Goal: Check status

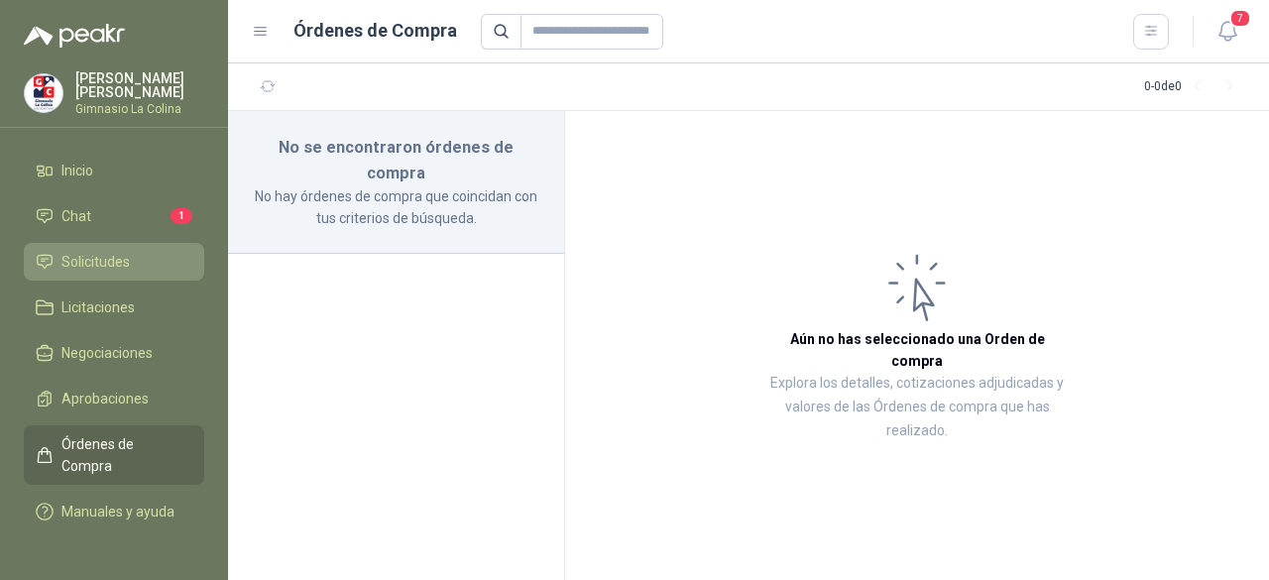
click at [104, 255] on span "Solicitudes" at bounding box center [95, 262] width 68 height 22
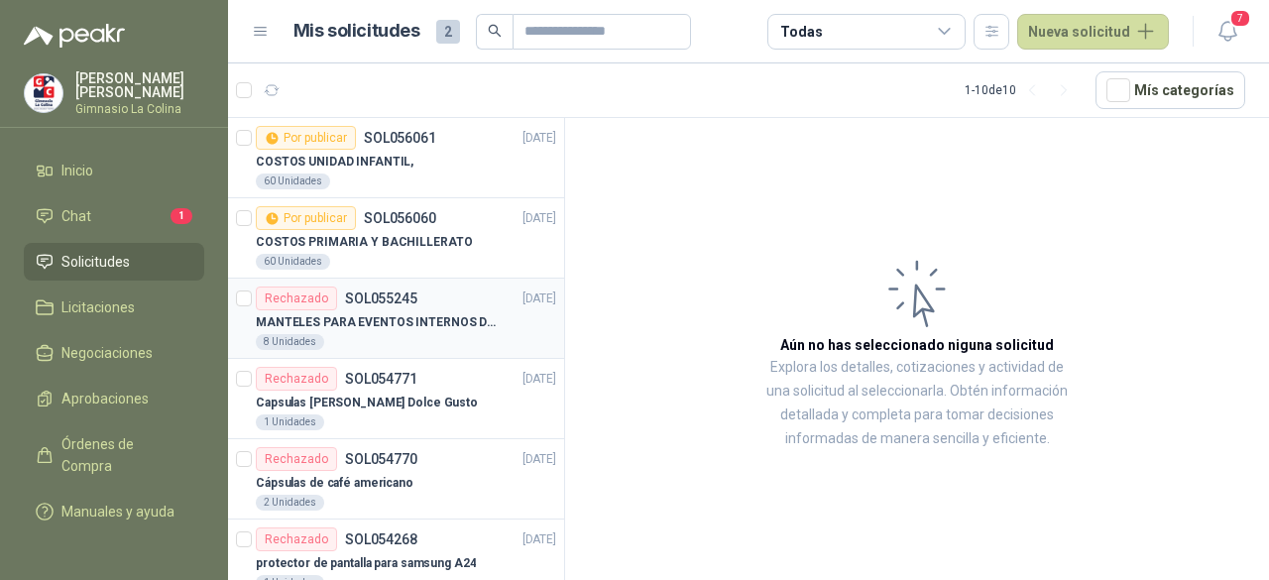
click at [451, 330] on div "MANTELES PARA EVENTOS INTERNOS DEL COLEGIO (ADMISIONES)" at bounding box center [406, 322] width 300 height 24
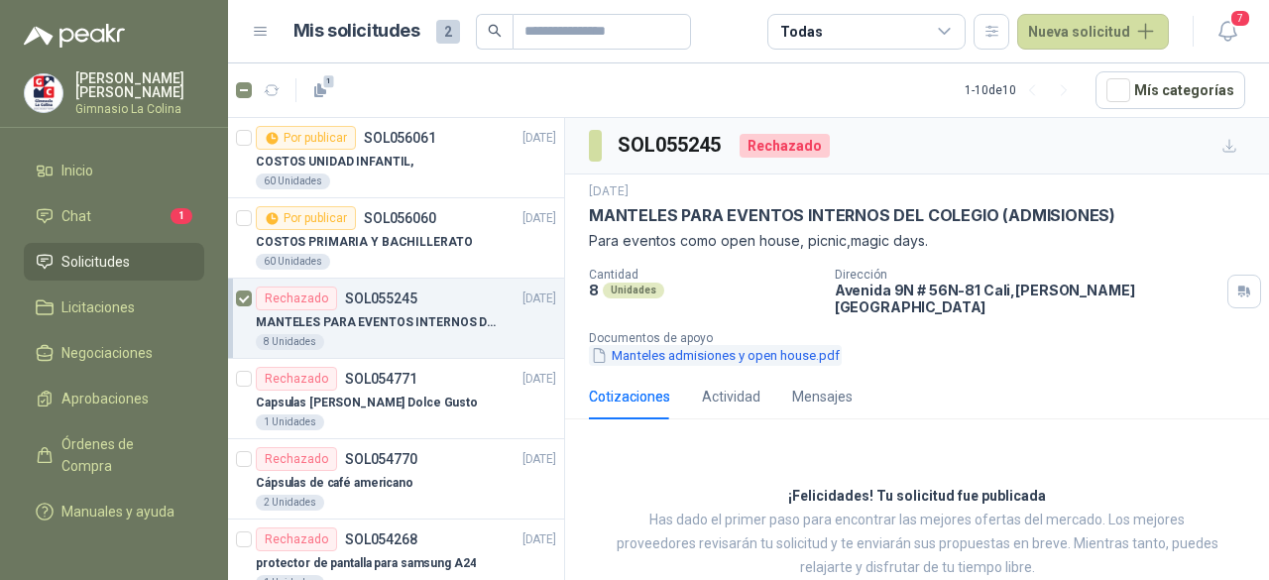
click at [658, 345] on button "Manteles admisiones y open house.pdf" at bounding box center [715, 355] width 253 height 21
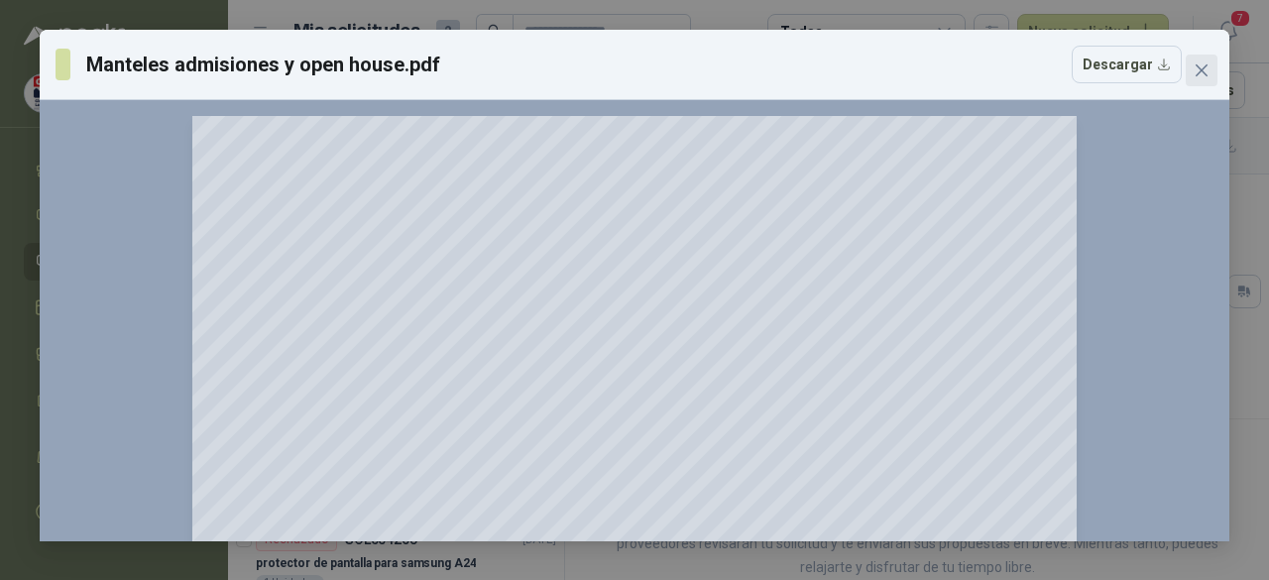
click at [1207, 76] on icon "close" at bounding box center [1201, 70] width 16 height 16
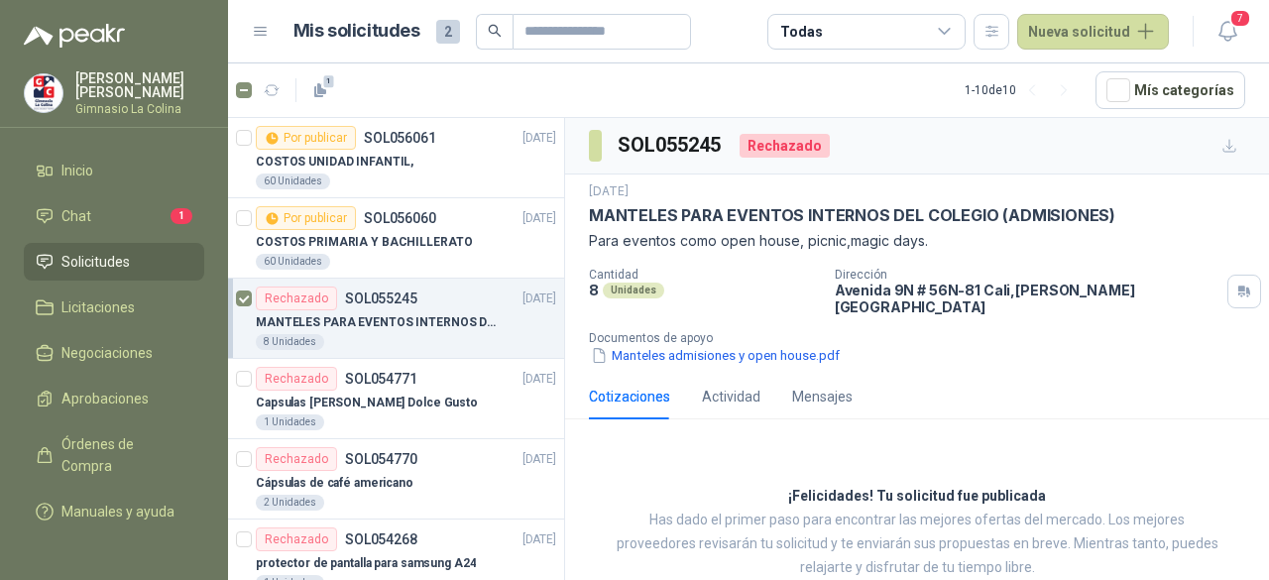
click at [253, 297] on article "Rechazado SOL055245 [DATE] MANTELES PARA EVENTOS INTERNOS DEL COLEGIO (ADMISION…" at bounding box center [396, 318] width 336 height 80
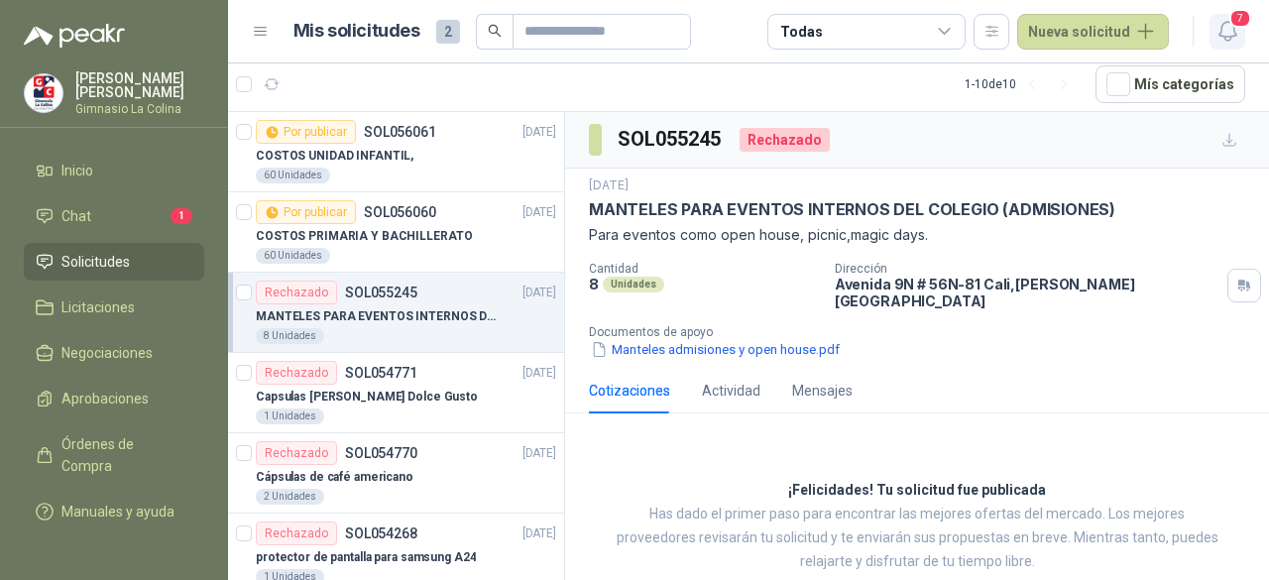
click at [1222, 35] on icon "button" at bounding box center [1227, 31] width 25 height 25
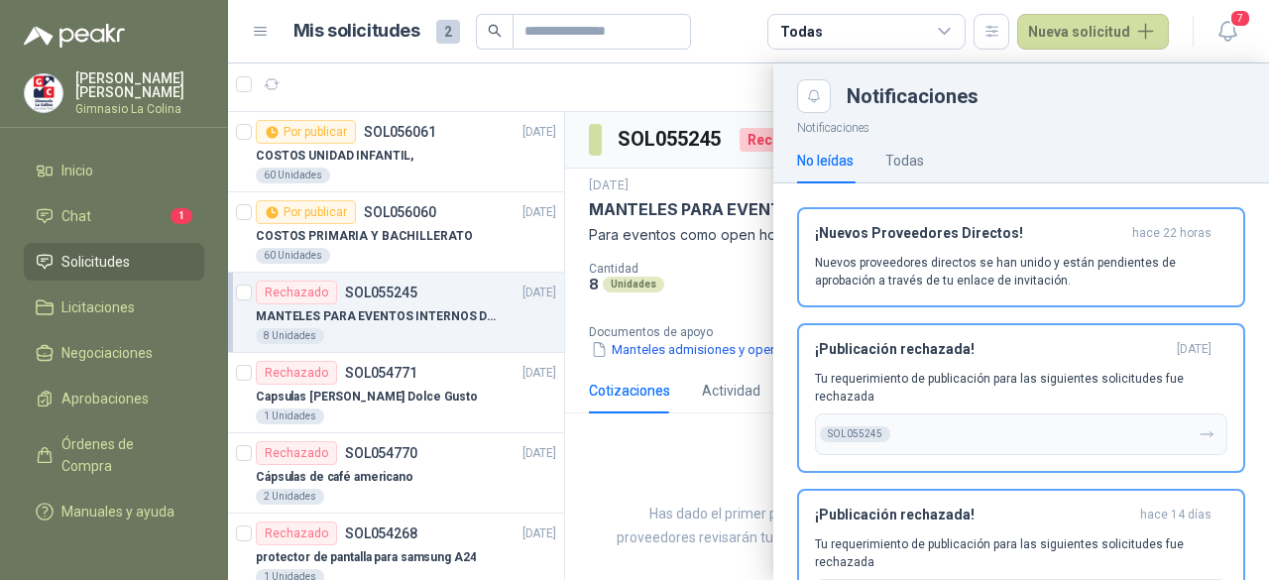
click at [635, 92] on div at bounding box center [748, 321] width 1041 height 516
